Goal: Navigation & Orientation: Find specific page/section

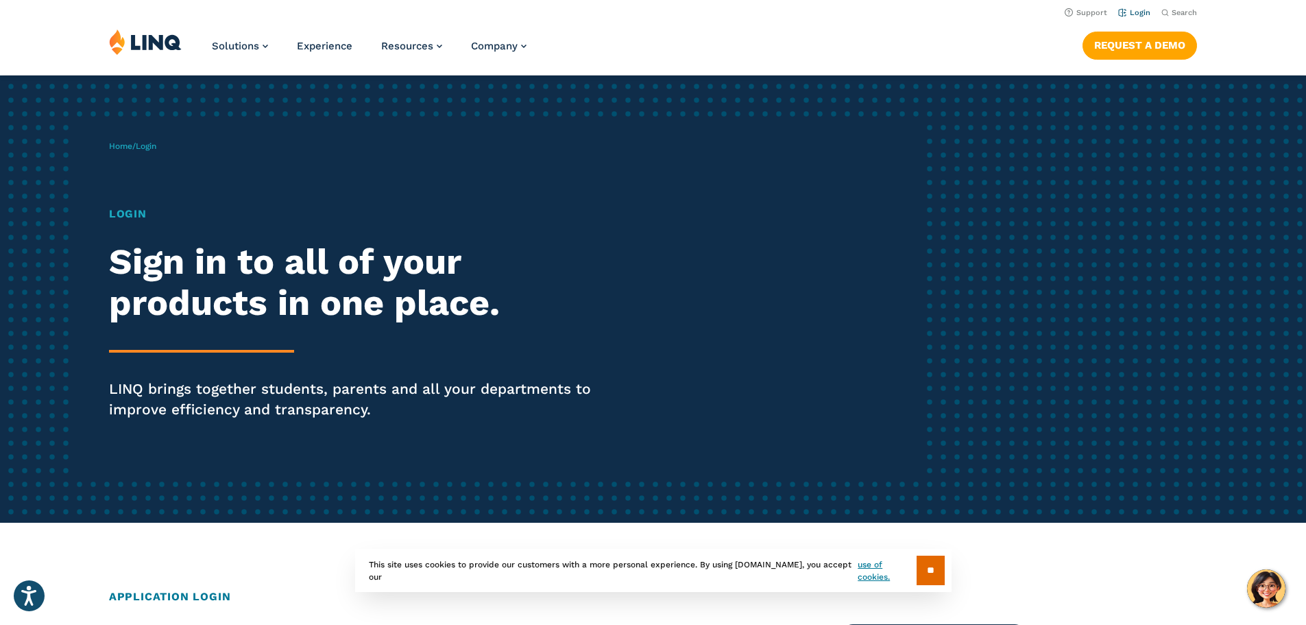
click at [1145, 11] on li "Login" at bounding box center [1134, 11] width 32 height 15
click at [934, 568] on input "**" at bounding box center [931, 569] width 28 height 29
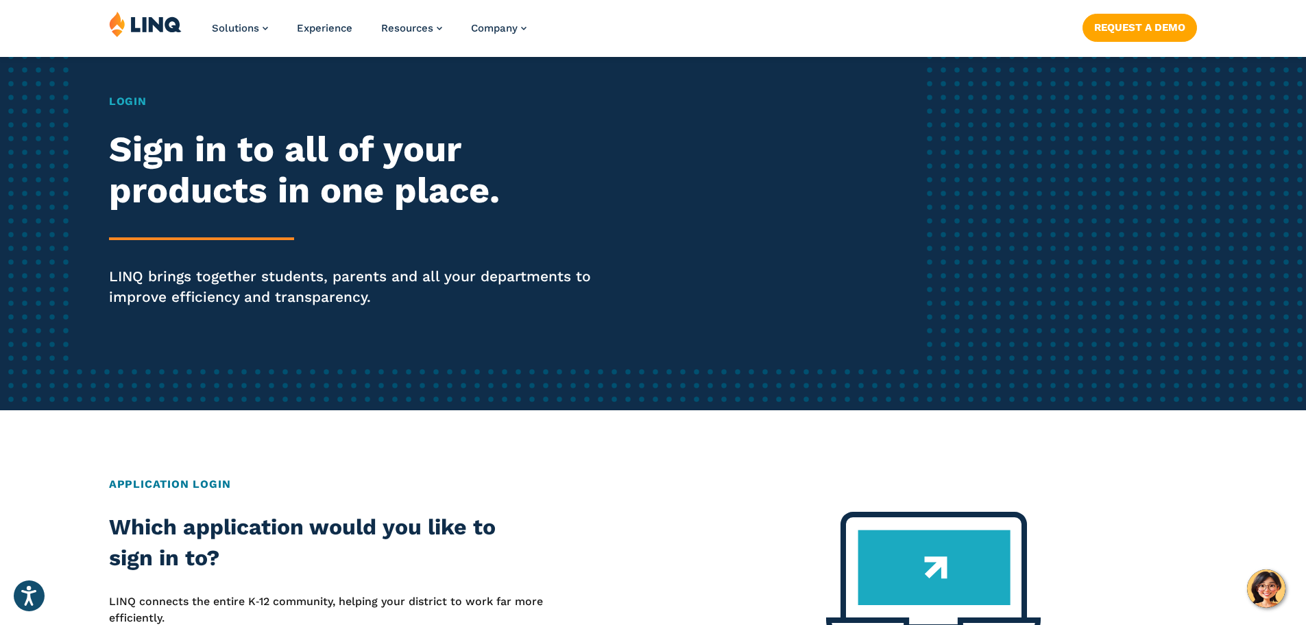
scroll to position [274, 0]
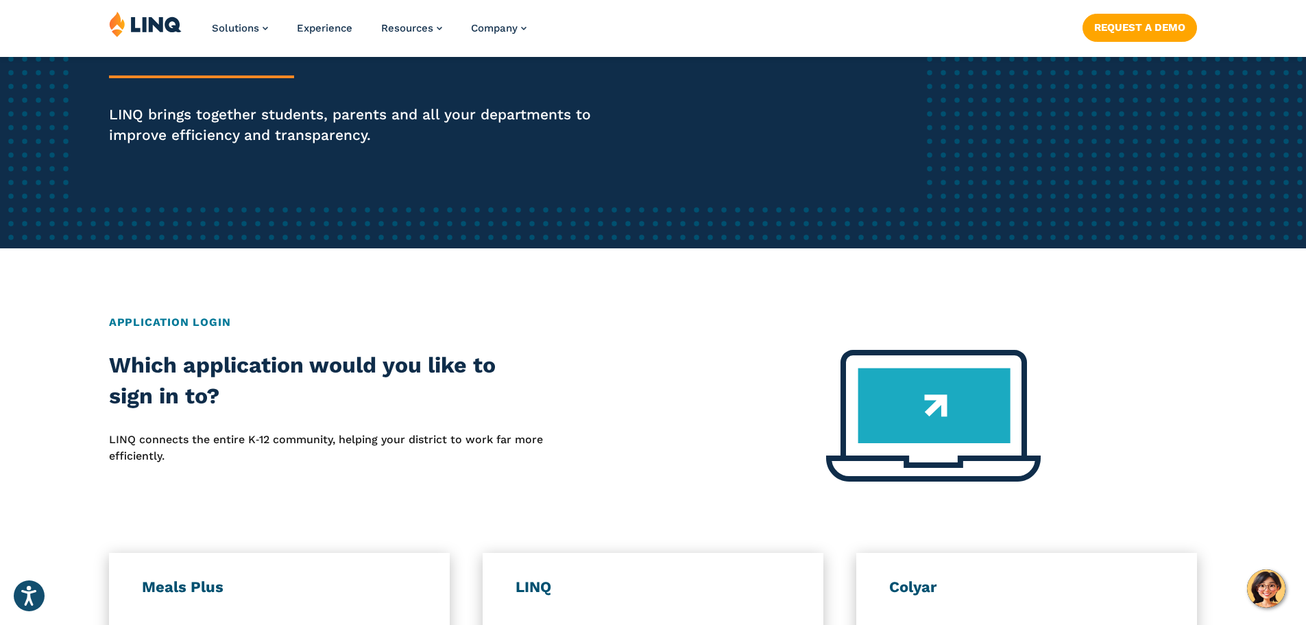
click at [1050, 290] on div "Home / Login Login Sign in to all of your products in one place. LINQ brings to…" at bounding box center [653, 471] width 1306 height 1340
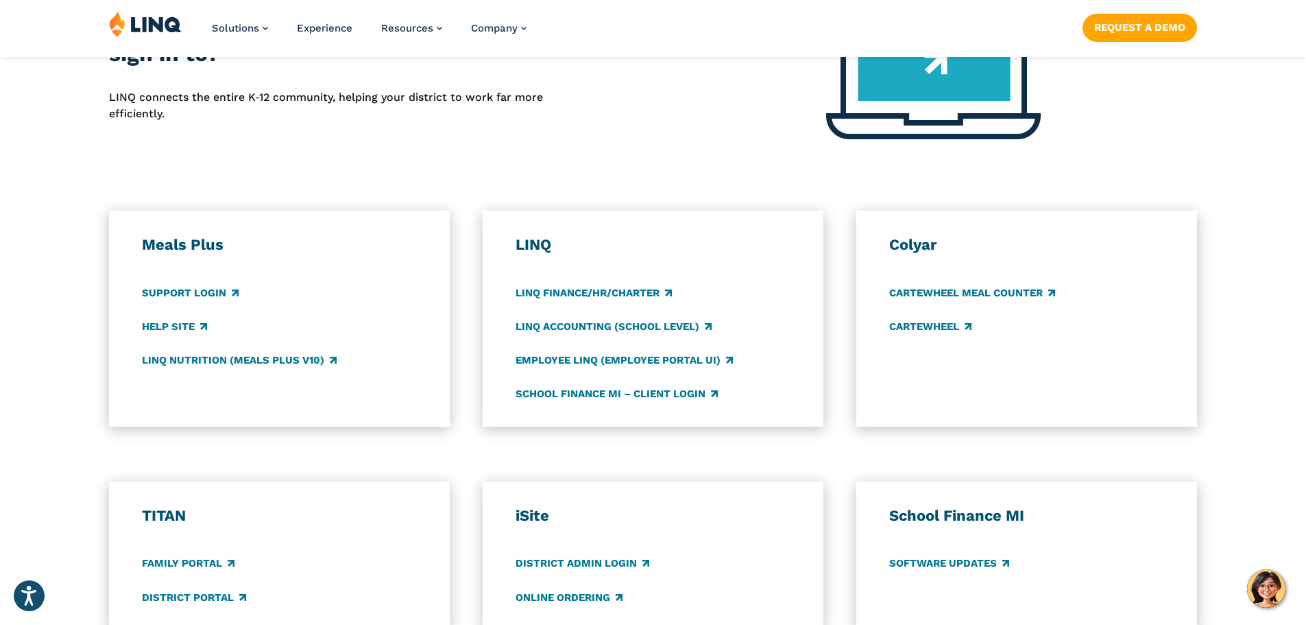
scroll to position [617, 0]
click at [842, 263] on div "Meals Plus Support Login Help Site LINQ Nutrition (Meals Plus v10) LINQ LINQ Fi…" at bounding box center [653, 318] width 1306 height 216
click at [745, 180] on div "Application Login Which application would you like to sign in to? LINQ connects…" at bounding box center [653, 385] width 1306 height 828
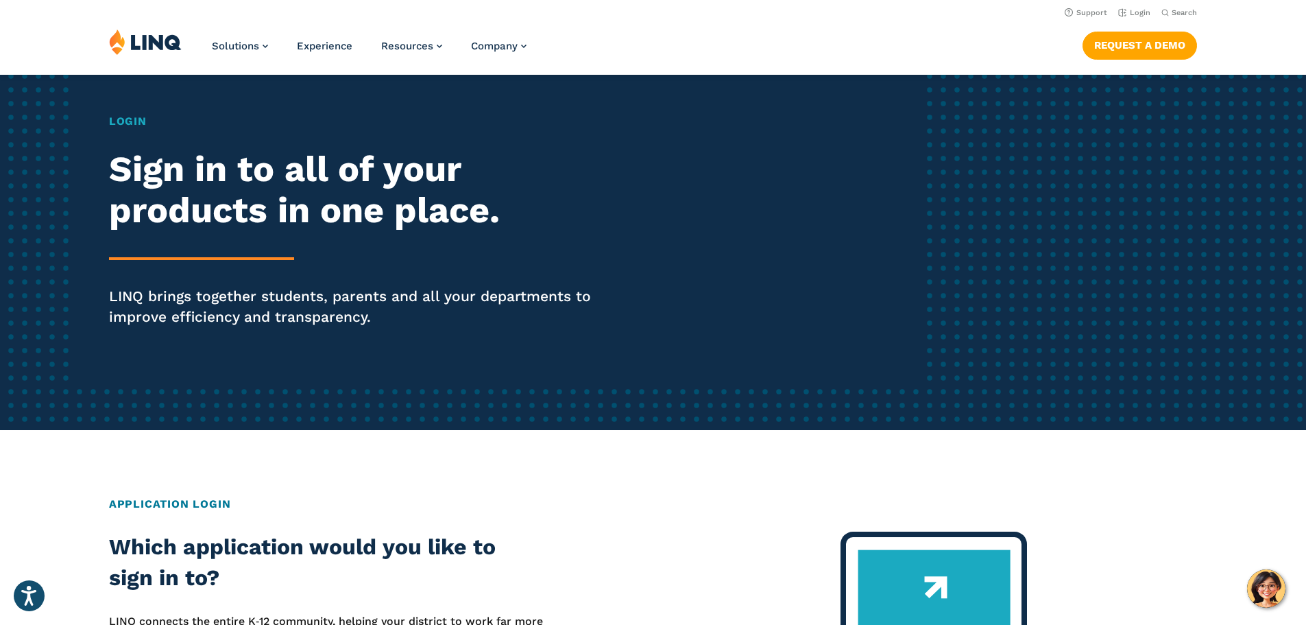
scroll to position [0, 0]
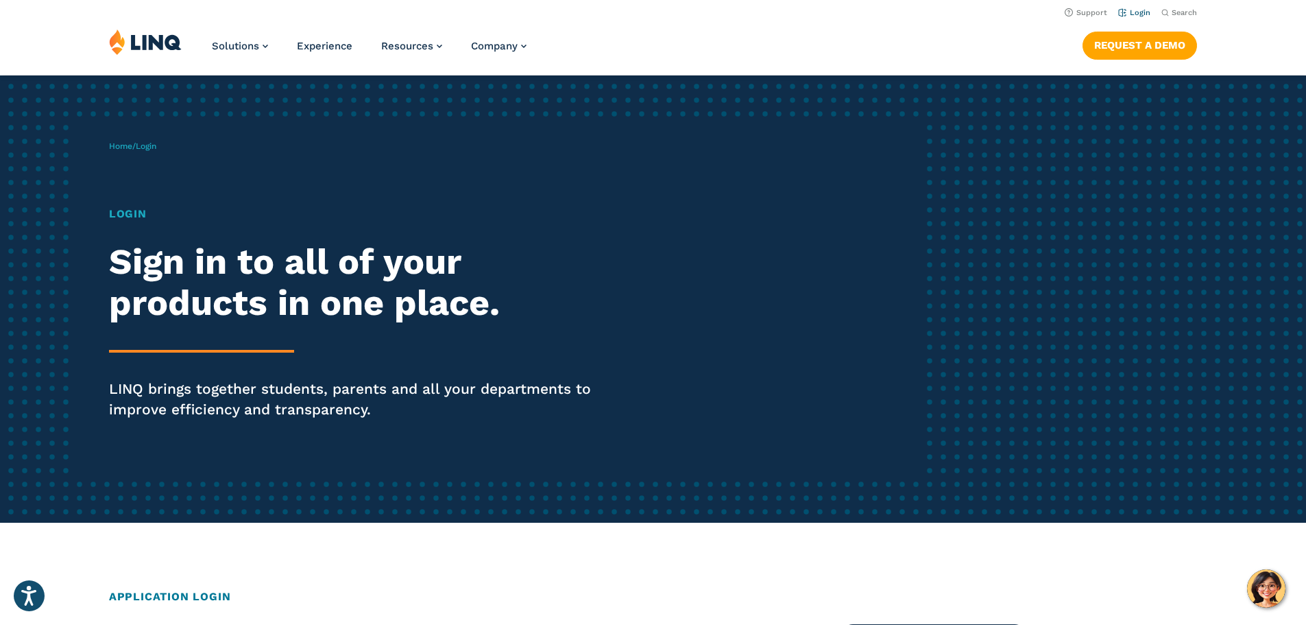
click at [1134, 14] on link "Login" at bounding box center [1134, 12] width 32 height 9
click at [1130, 12] on link "Login" at bounding box center [1134, 12] width 32 height 9
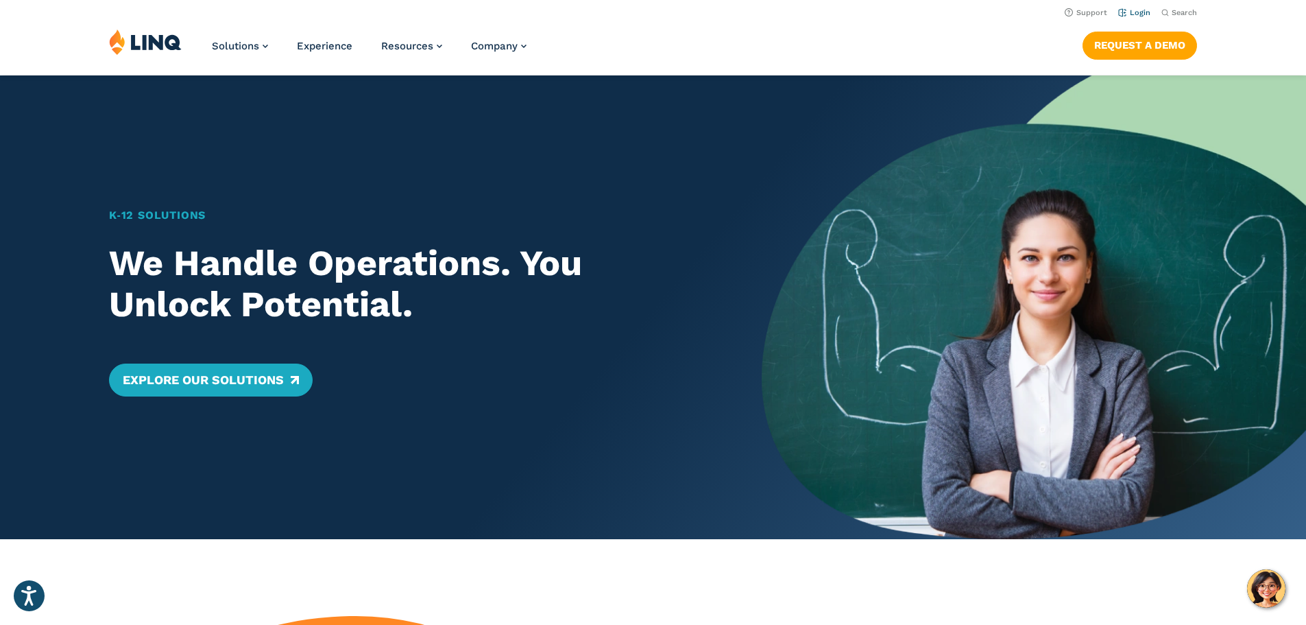
click at [1142, 14] on link "Login" at bounding box center [1134, 12] width 32 height 9
